Goal: Task Accomplishment & Management: Manage account settings

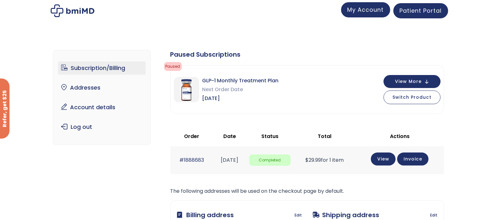
click at [362, 11] on span "My Account" at bounding box center [366, 10] width 36 height 8
click at [413, 98] on span "Switch Product" at bounding box center [412, 97] width 39 height 6
click at [430, 79] on button "View More" at bounding box center [412, 81] width 57 height 13
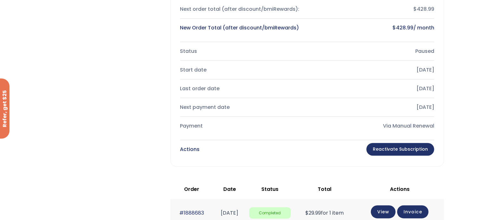
scroll to position [198, 0]
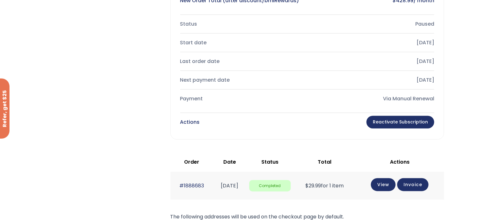
click at [395, 123] on link "Reactivate Subscription" at bounding box center [401, 122] width 68 height 13
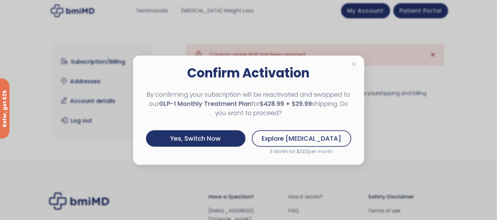
click at [357, 64] on div "Confirm Activation By confirming your subscription will be reactivated and swap…" at bounding box center [248, 109] width 231 height 109
click at [357, 64] on div "Confirm Activation By confirming your subscription will be reactivated and swap…" at bounding box center [249, 110] width 218 height 96
click at [354, 63] on icon at bounding box center [354, 64] width 4 height 4
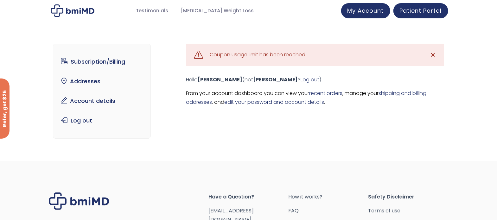
click at [436, 56] on span "✕" at bounding box center [433, 54] width 5 height 9
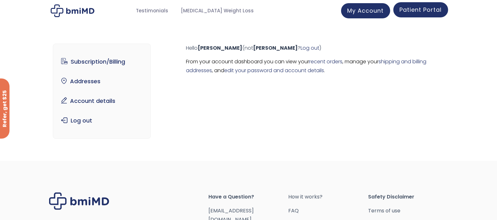
click at [422, 13] on span "Patient Portal" at bounding box center [421, 10] width 42 height 8
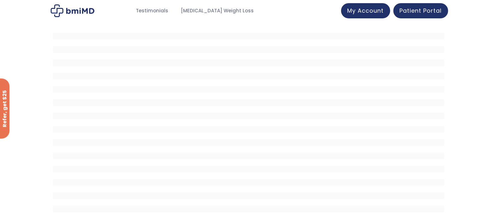
click at [68, 12] on img at bounding box center [73, 10] width 44 height 13
